Goal: Task Accomplishment & Management: Use online tool/utility

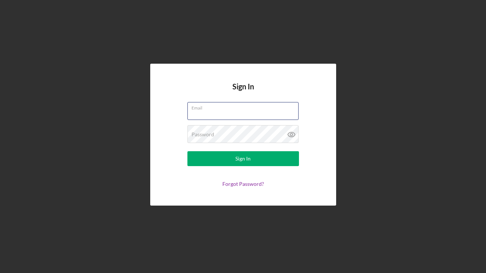
type input "[EMAIL_ADDRESS][DOMAIN_NAME]"
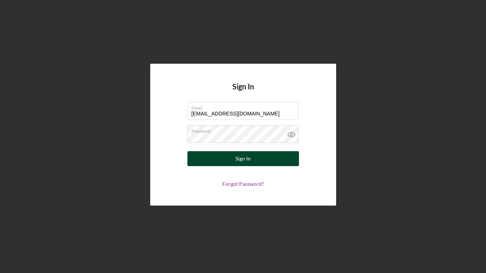
click at [237, 155] on div "Sign In" at bounding box center [242, 158] width 15 height 15
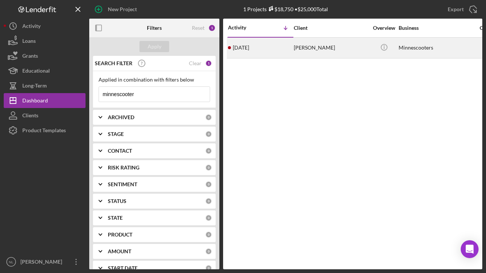
click at [306, 44] on div "[PERSON_NAME]" at bounding box center [331, 48] width 74 height 20
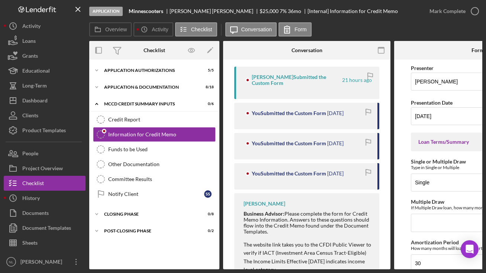
scroll to position [37, 0]
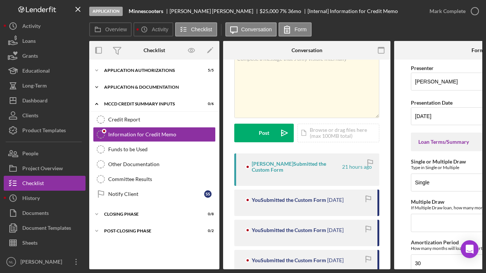
click at [97, 87] on polyline at bounding box center [97, 86] width 2 height 1
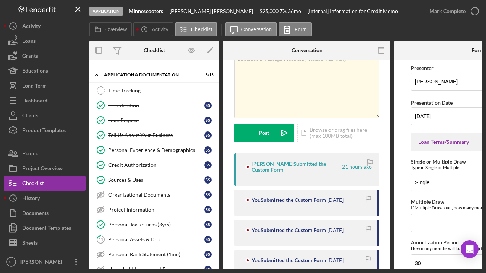
scroll to position [0, 0]
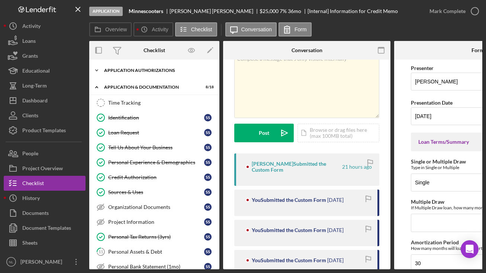
click at [98, 72] on icon "Icon/Expander" at bounding box center [96, 70] width 15 height 15
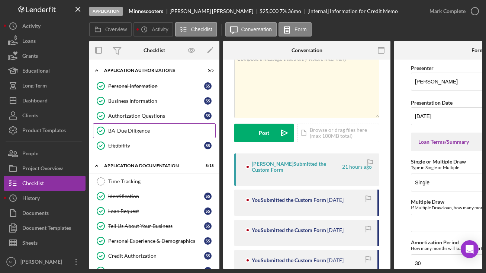
click at [147, 128] on div "BA-Due Diligence" at bounding box center [161, 131] width 107 height 6
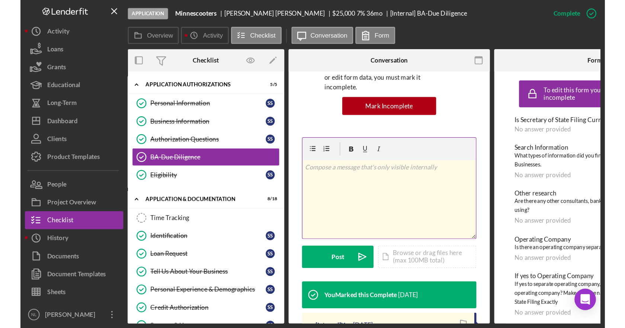
scroll to position [149, 0]
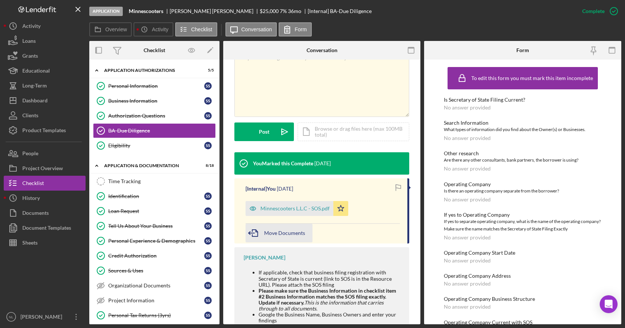
click at [272, 233] on span "Move Documents" at bounding box center [284, 232] width 41 height 6
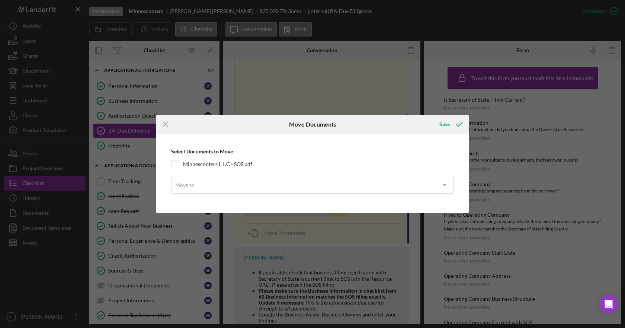
click at [170, 161] on div "Select Documents to Move Minnescooters L.L.C - SOS.pdf Move to Icon/Dropdown Ar…" at bounding box center [312, 173] width 305 height 72
click at [173, 165] on input "Minnescooters L.L.C - SOS.pdf" at bounding box center [174, 163] width 7 height 7
checkbox input "true"
click at [449, 189] on icon "Icon/Dropdown Arrow" at bounding box center [444, 185] width 18 height 18
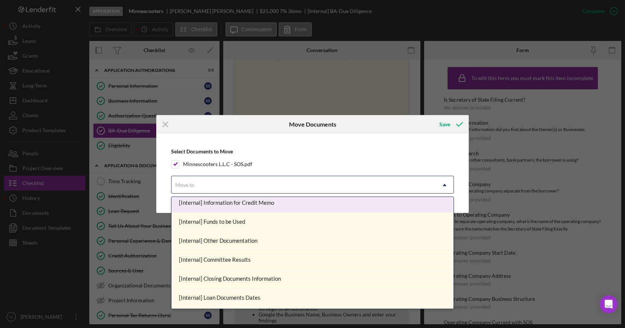
scroll to position [78, 0]
click at [395, 93] on div "Icon/Menu Close Move Documents Save Select Documents to Move Minnescooters L.L.…" at bounding box center [312, 164] width 625 height 328
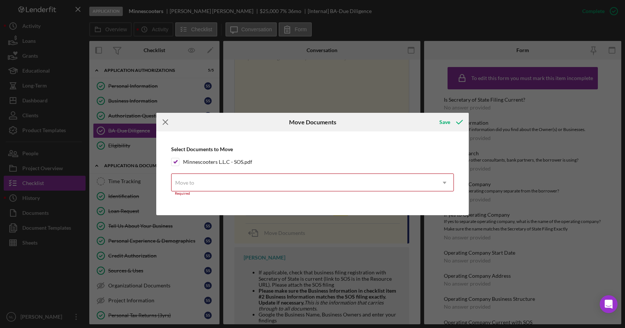
click at [167, 125] on line at bounding box center [165, 122] width 5 height 5
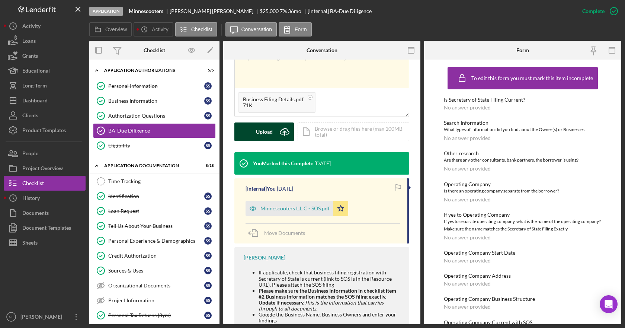
click at [271, 135] on div "Upload" at bounding box center [264, 131] width 17 height 19
